Goal: Task Accomplishment & Management: Manage account settings

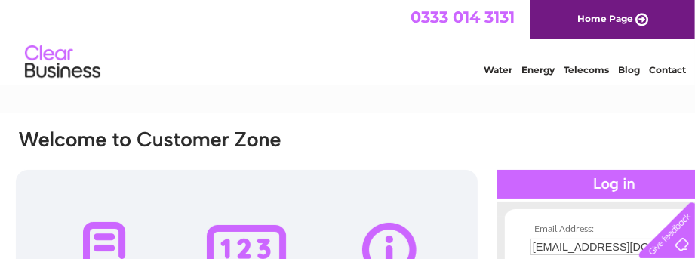
scroll to position [100, 0]
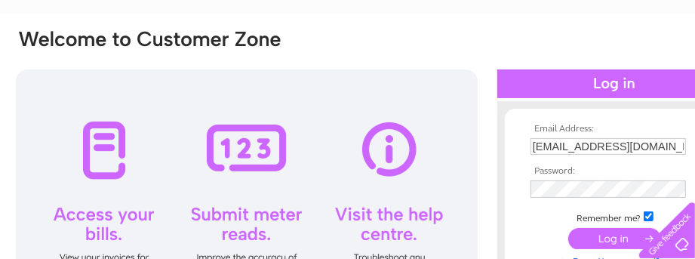
click at [615, 234] on input "submit" at bounding box center [615, 238] width 93 height 21
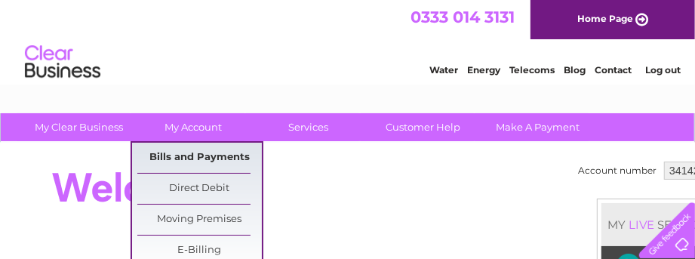
click at [193, 155] on link "Bills and Payments" at bounding box center [199, 158] width 125 height 30
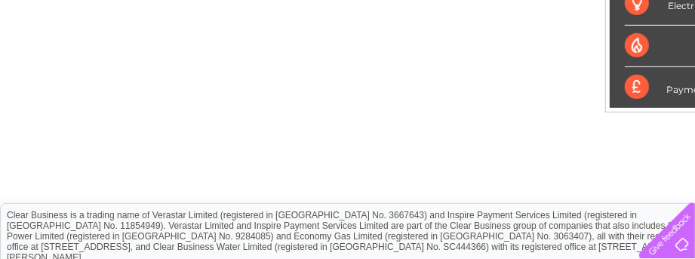
scroll to position [152, 0]
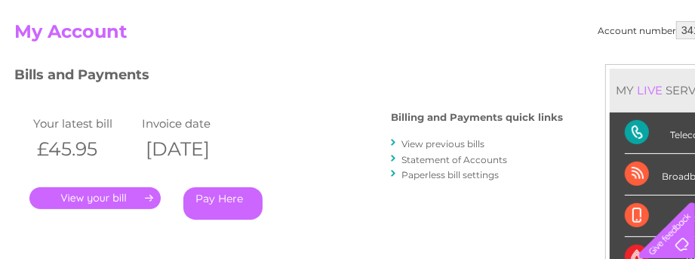
click at [89, 192] on link "." at bounding box center [94, 198] width 131 height 22
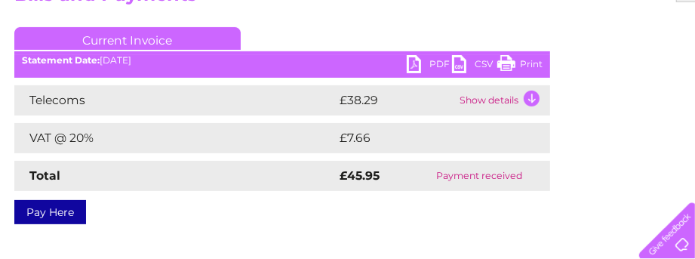
scroll to position [201, 0]
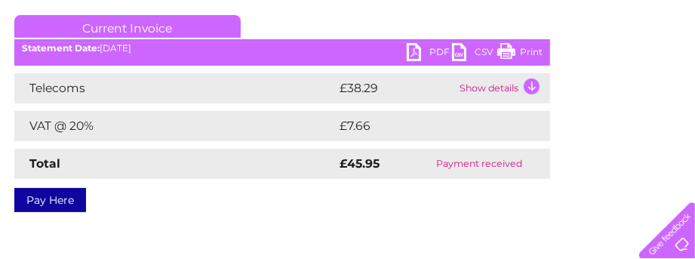
click at [415, 49] on link "PDF" at bounding box center [429, 54] width 45 height 22
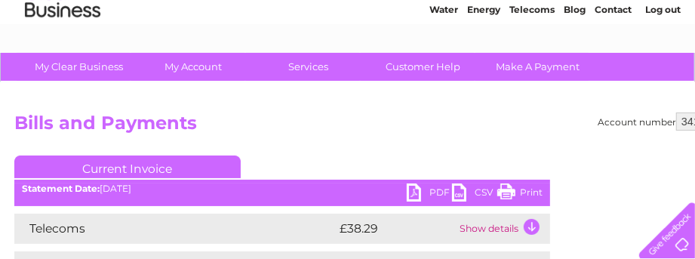
scroll to position [0, 0]
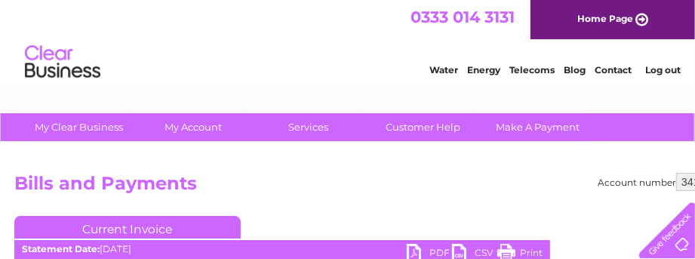
click at [661, 76] on link "Log out" at bounding box center [663, 69] width 35 height 11
